Goal: Task Accomplishment & Management: Complete application form

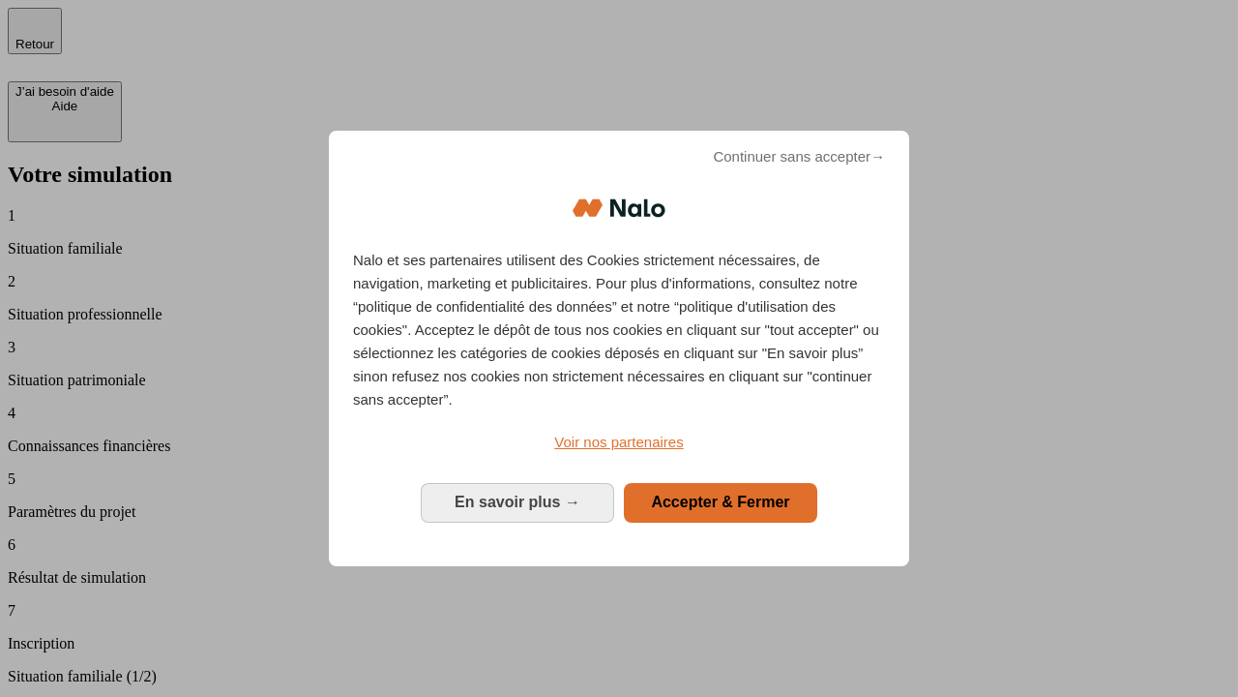
click at [799, 168] on span "Continuer sans accepter →" at bounding box center [799, 156] width 172 height 23
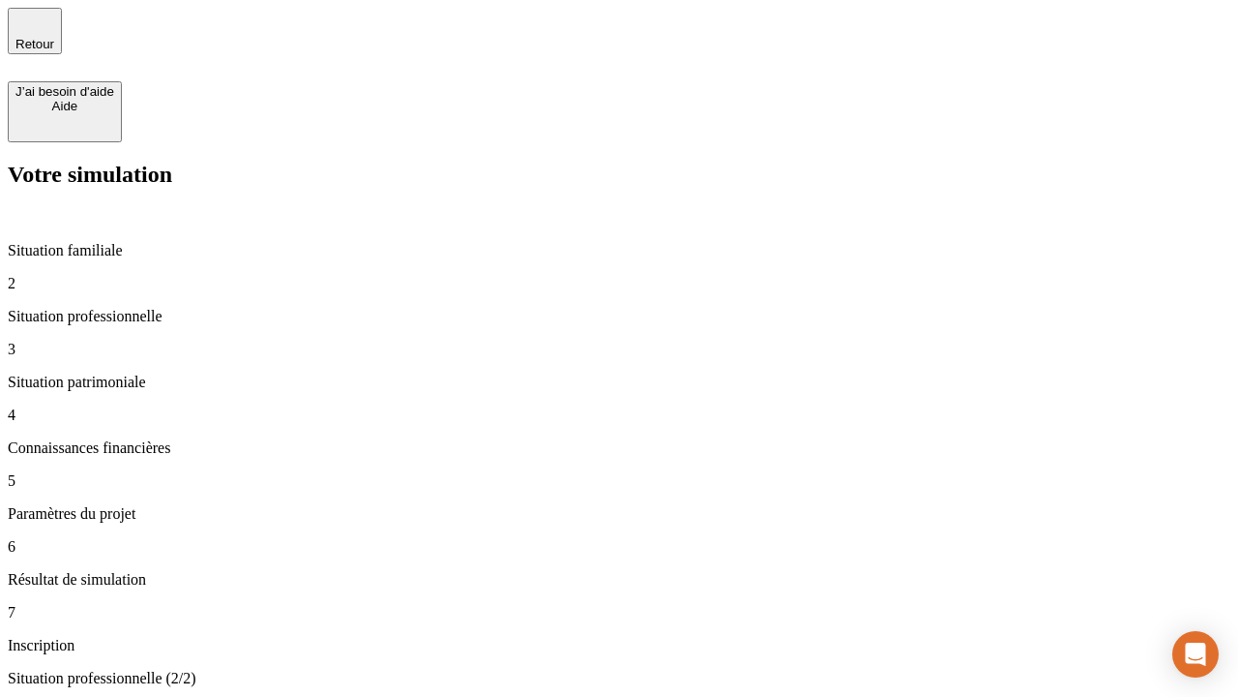
type input "30 000"
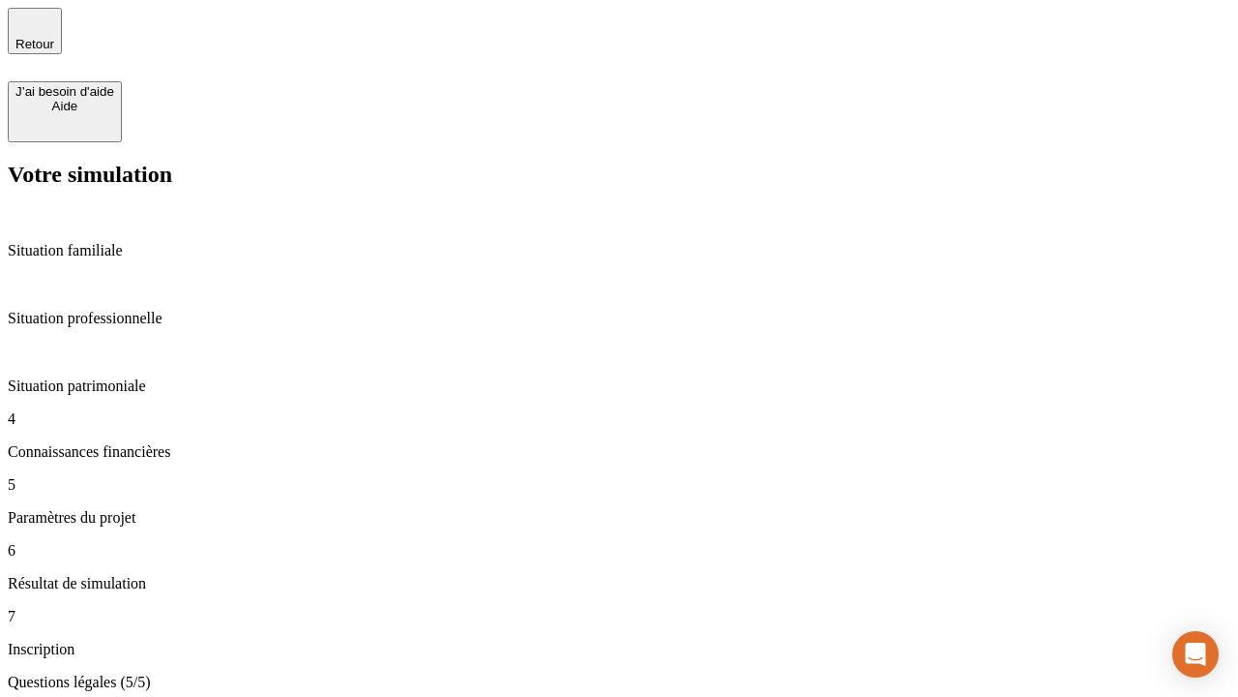
type input "25"
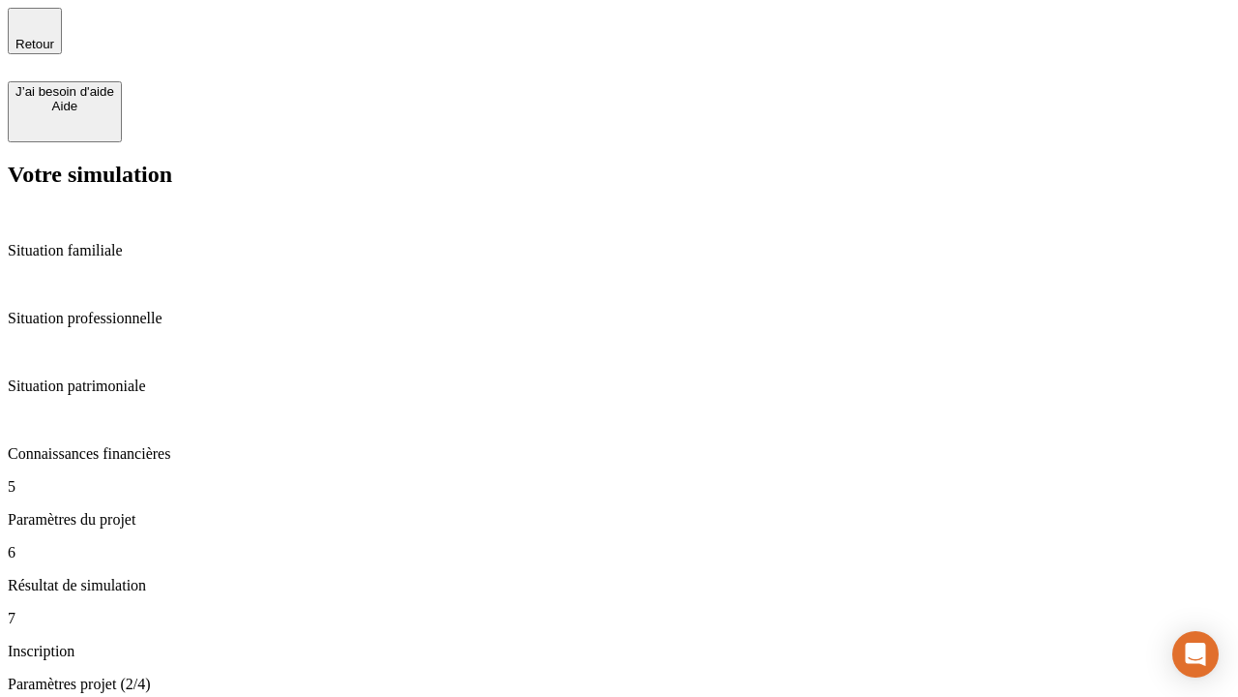
type input "1 000"
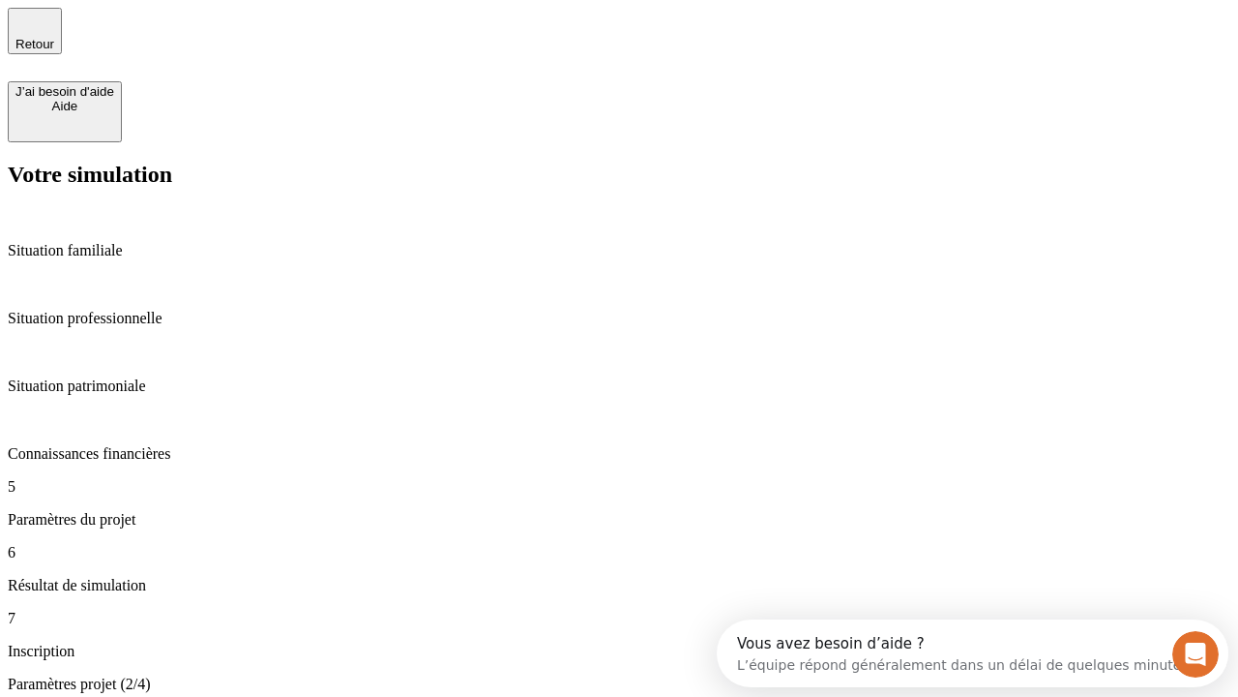
type input "640"
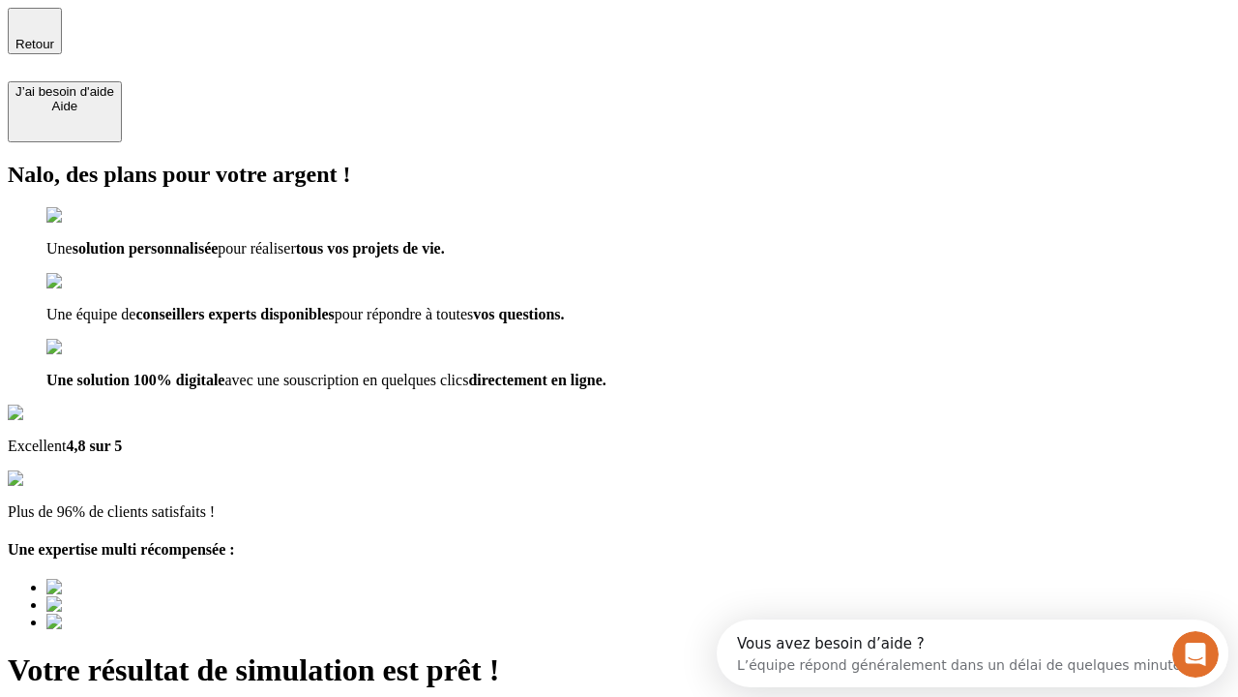
type input "[EMAIL_ADDRESS][PERSON_NAME][DOMAIN_NAME]"
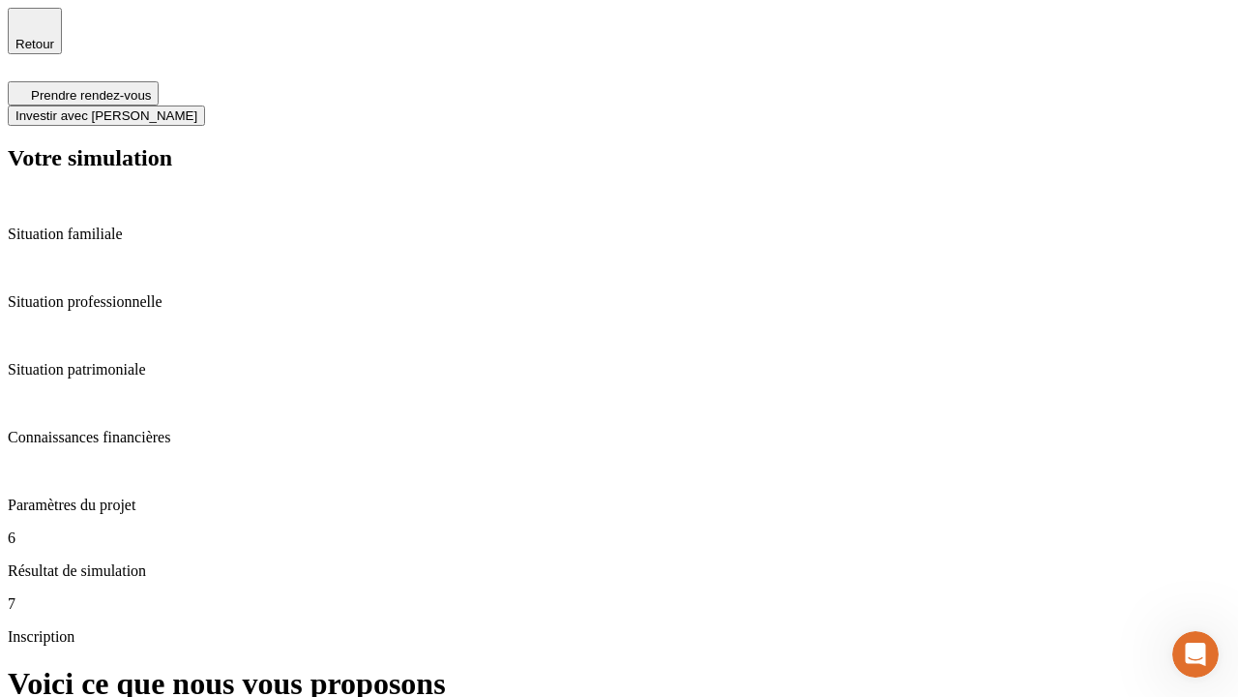
click at [197, 108] on span "Investir avec [PERSON_NAME]" at bounding box center [106, 115] width 182 height 15
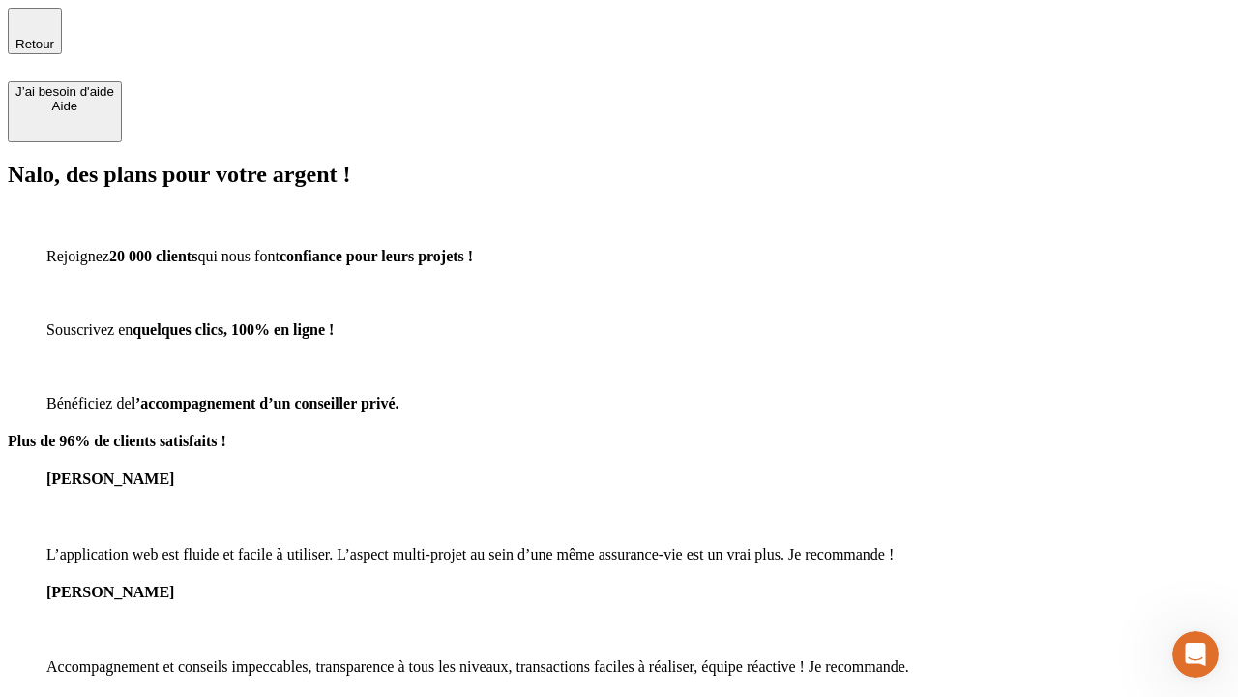
type input "[PERSON_NAME][EMAIL_ADDRESS][DOMAIN_NAME]"
